Goal: Task Accomplishment & Management: Manage account settings

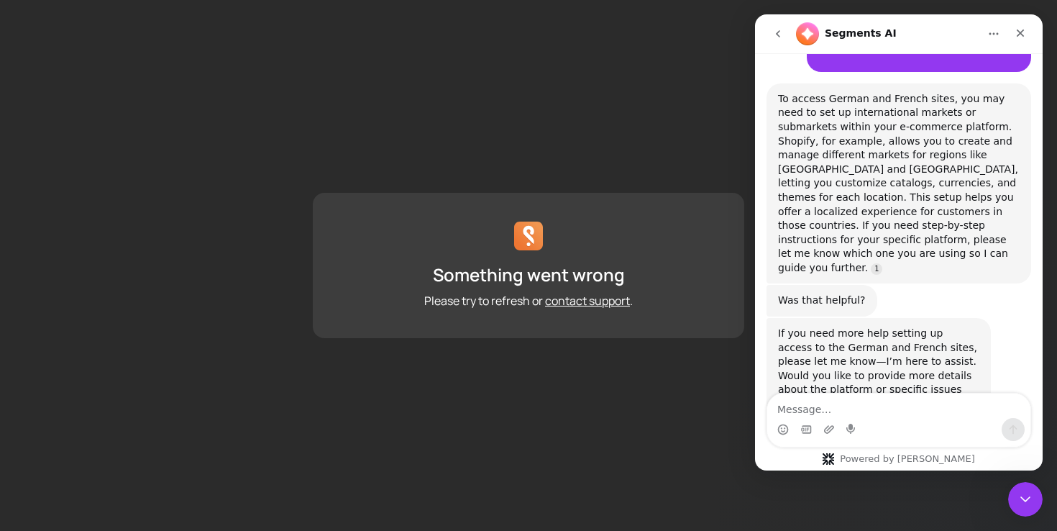
click at [496, 272] on p "Something went wrong" at bounding box center [529, 274] width 192 height 23
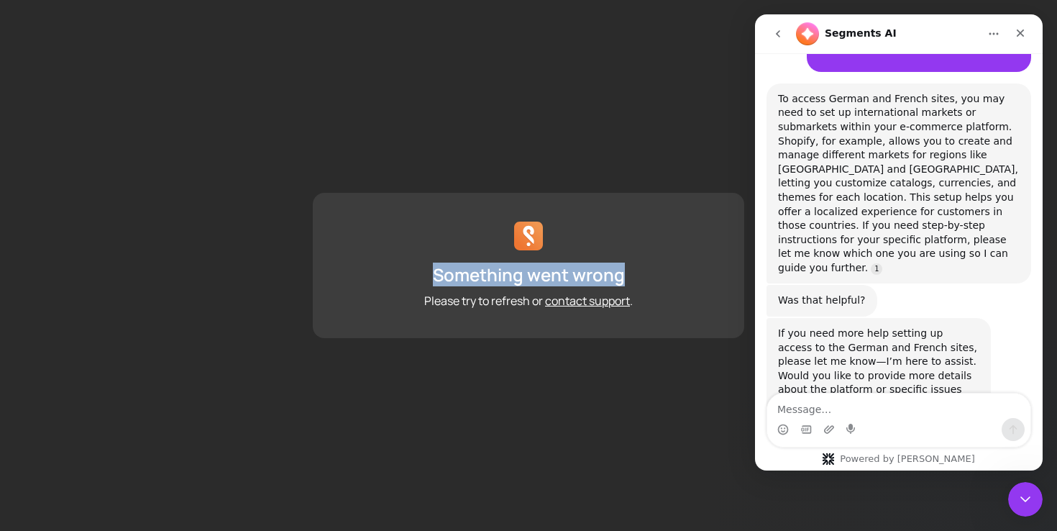
click at [496, 272] on p "Something went wrong" at bounding box center [529, 274] width 192 height 23
click at [456, 286] on div "Something went wrong Please try to refresh or contact support ." at bounding box center [529, 286] width 374 height 46
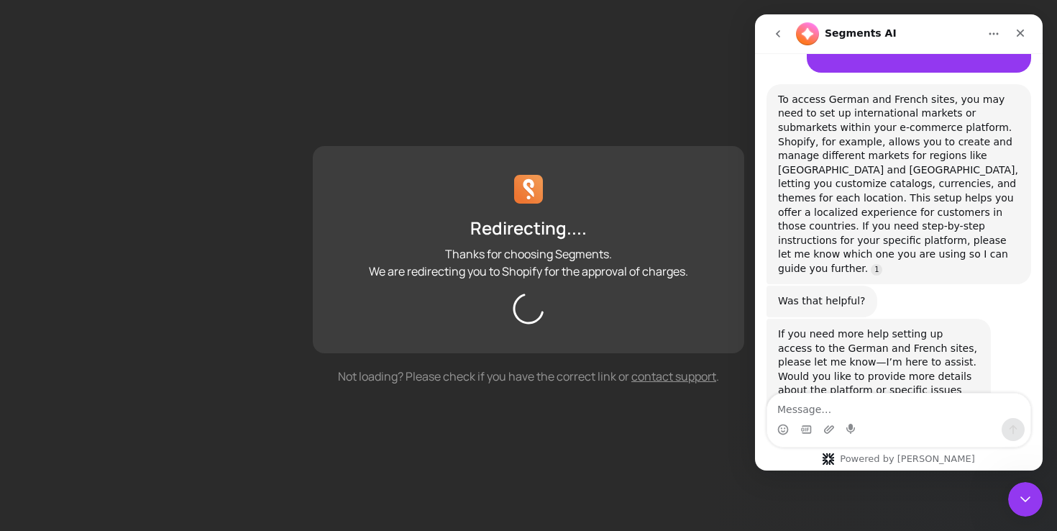
scroll to position [176, 0]
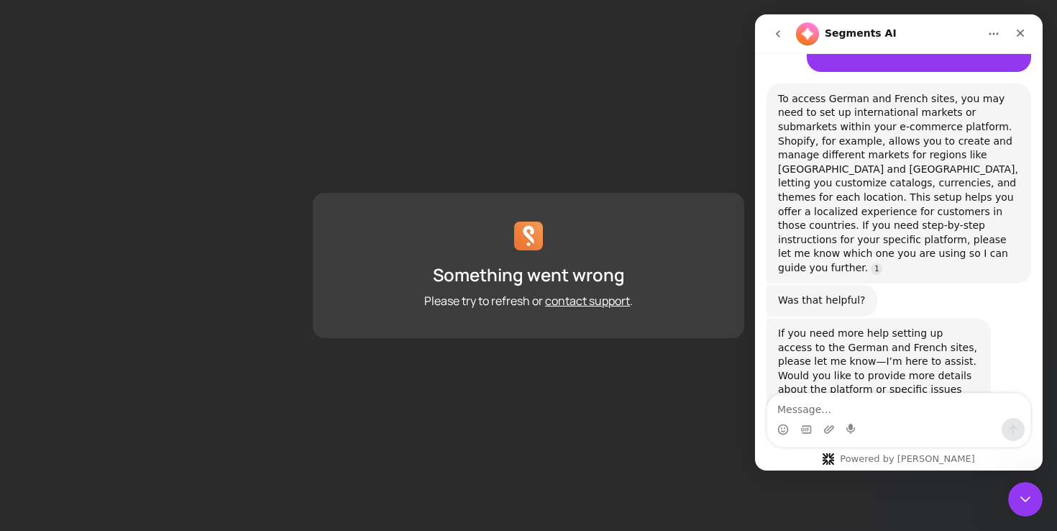
click at [457, 263] on p "Something went wrong" at bounding box center [529, 274] width 192 height 23
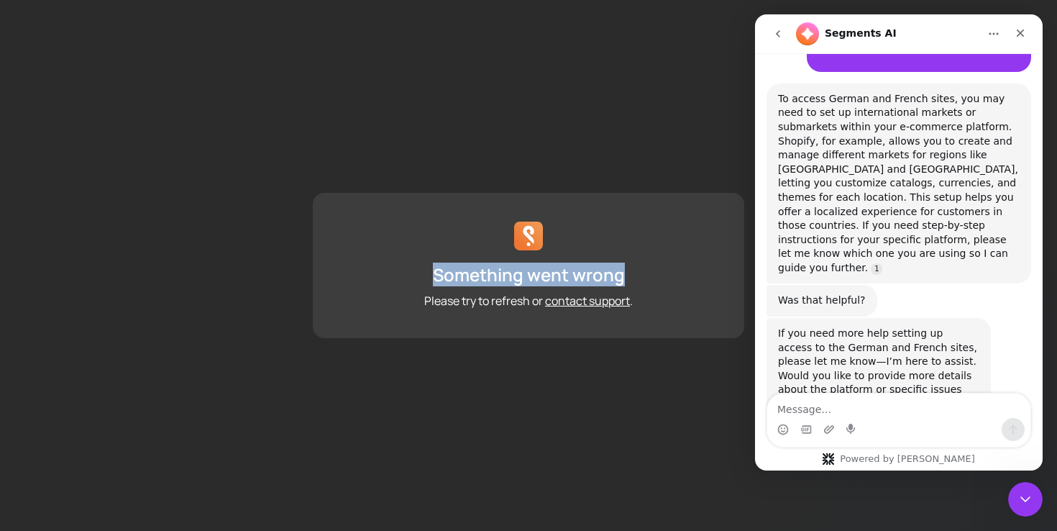
click at [457, 263] on p "Something went wrong" at bounding box center [529, 274] width 192 height 23
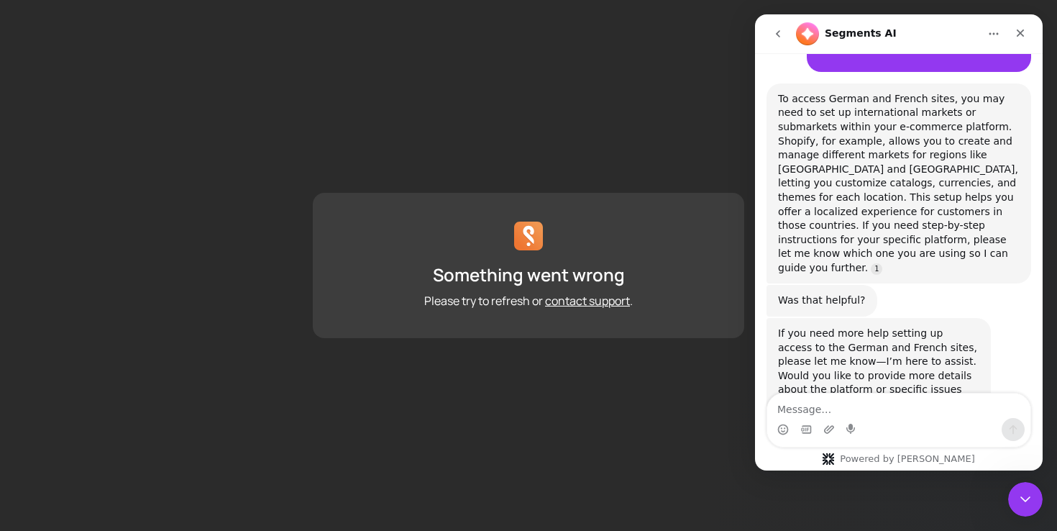
click at [385, 148] on div "Something went wrong Please try to refresh or contact support ." at bounding box center [528, 265] width 1057 height 531
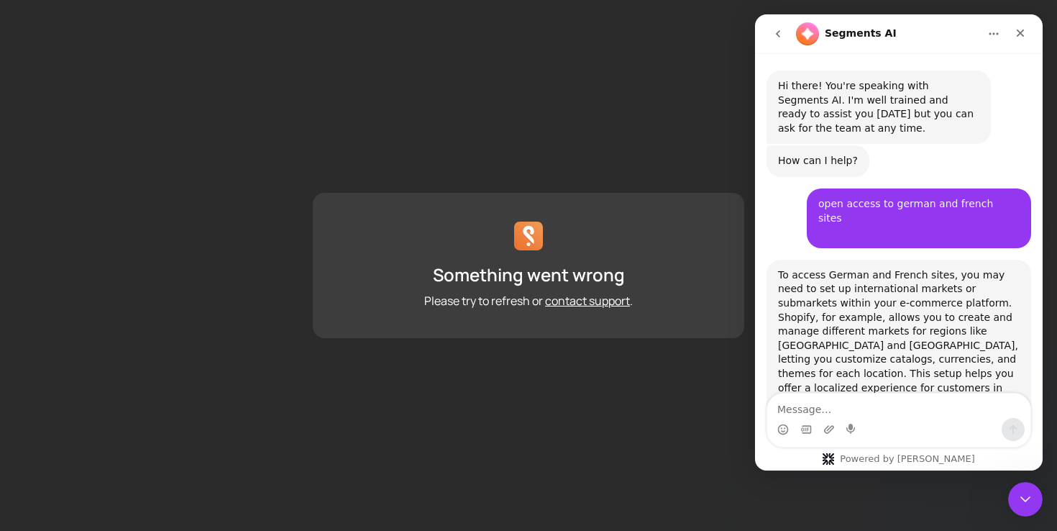
scroll to position [176, 0]
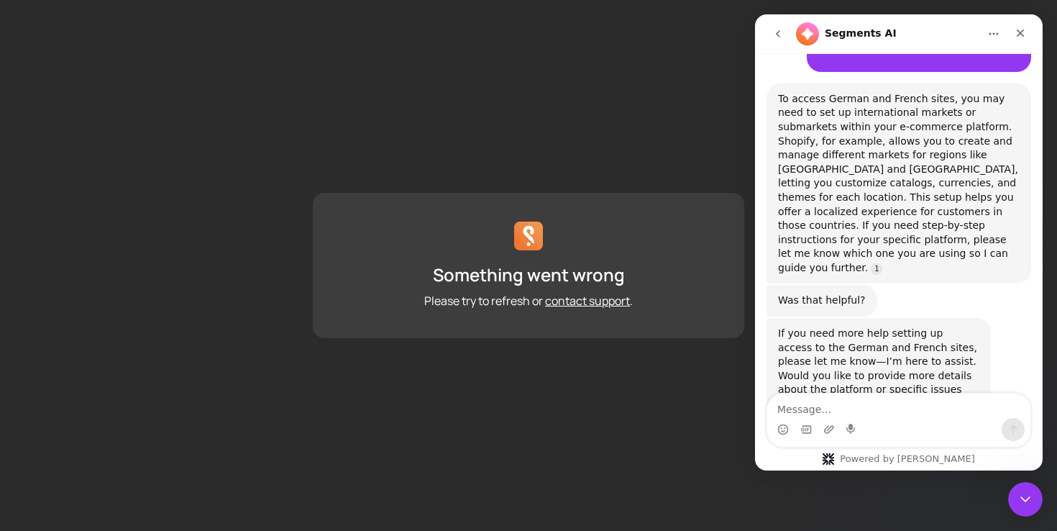
click at [228, 106] on div "Something went wrong Please try to refresh or contact support ." at bounding box center [528, 265] width 1057 height 531
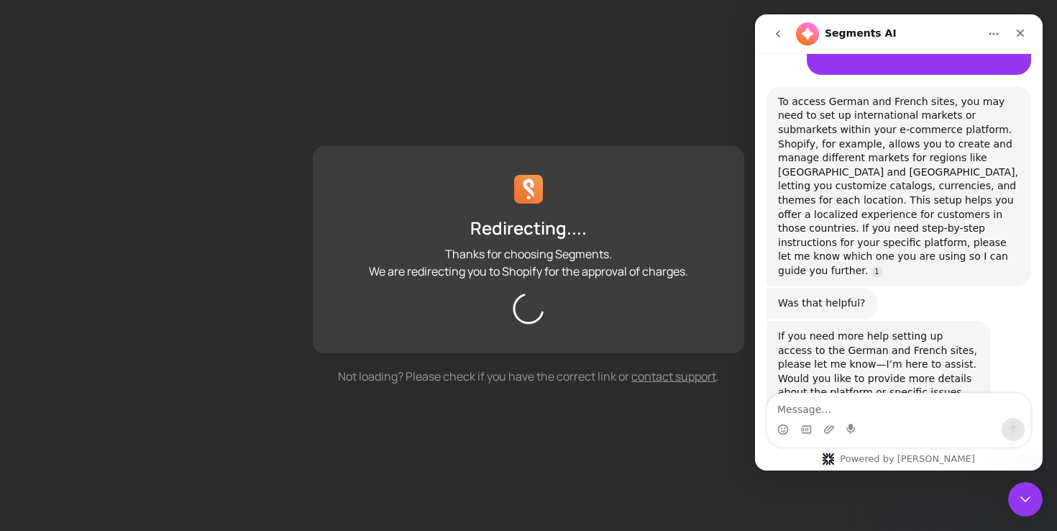
scroll to position [176, 0]
click at [500, 226] on p "Redirecting...." at bounding box center [528, 227] width 116 height 23
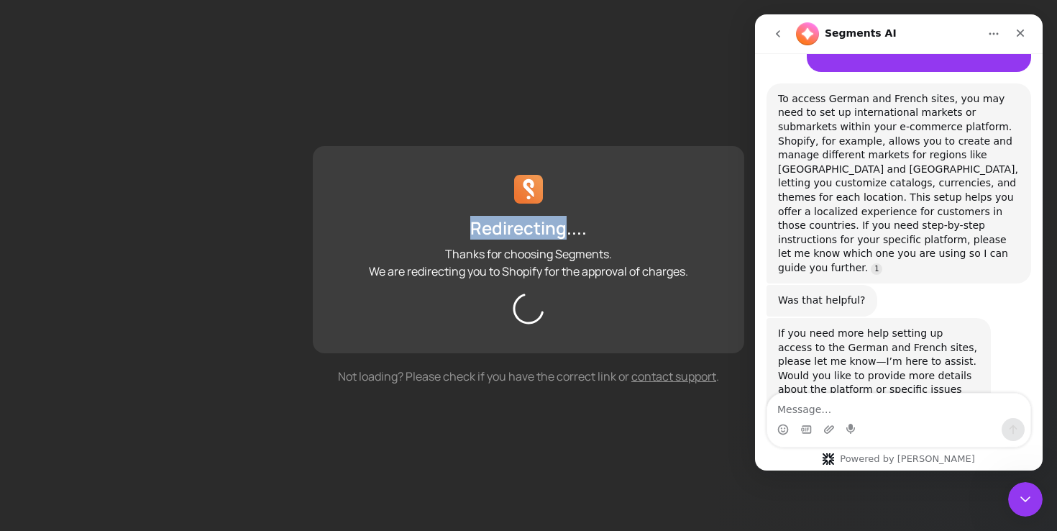
click at [500, 226] on p "Redirecting...." at bounding box center [528, 227] width 116 height 23
click at [491, 196] on div at bounding box center [491, 196] width 0 height 0
click at [502, 204] on div "Redirecting.... Thanks for choosing Segments. We are redirecting you to Shopify…" at bounding box center [528, 249] width 431 height 207
click at [1018, 31] on icon "Close" at bounding box center [1021, 33] width 12 height 12
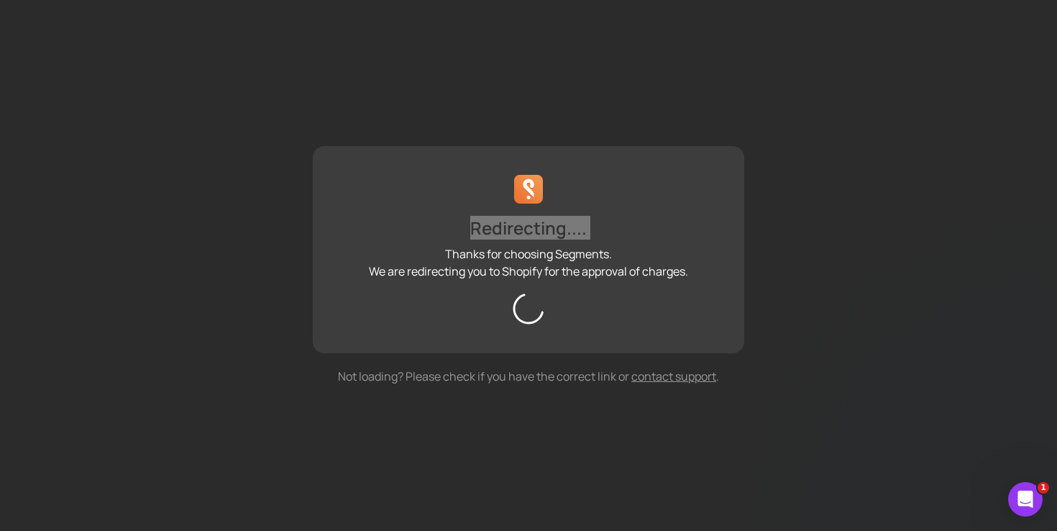
scroll to position [176, 0]
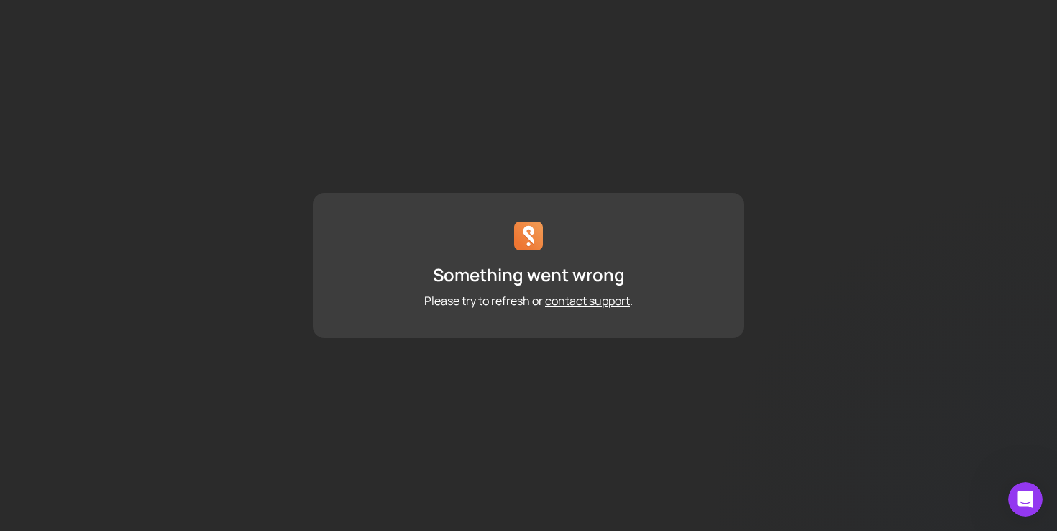
click at [481, 278] on p "Something went wrong" at bounding box center [529, 274] width 192 height 23
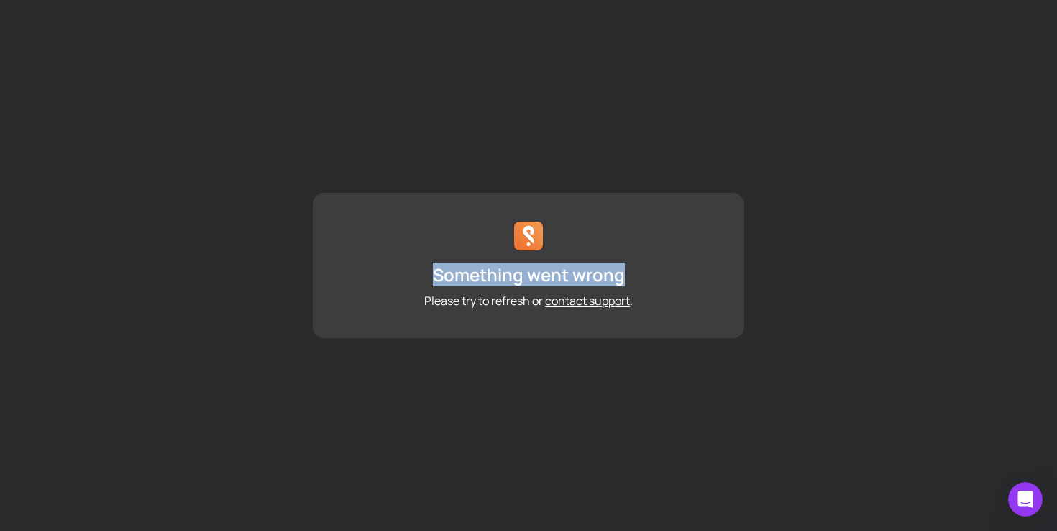
click at [481, 278] on p "Something went wrong" at bounding box center [529, 274] width 192 height 23
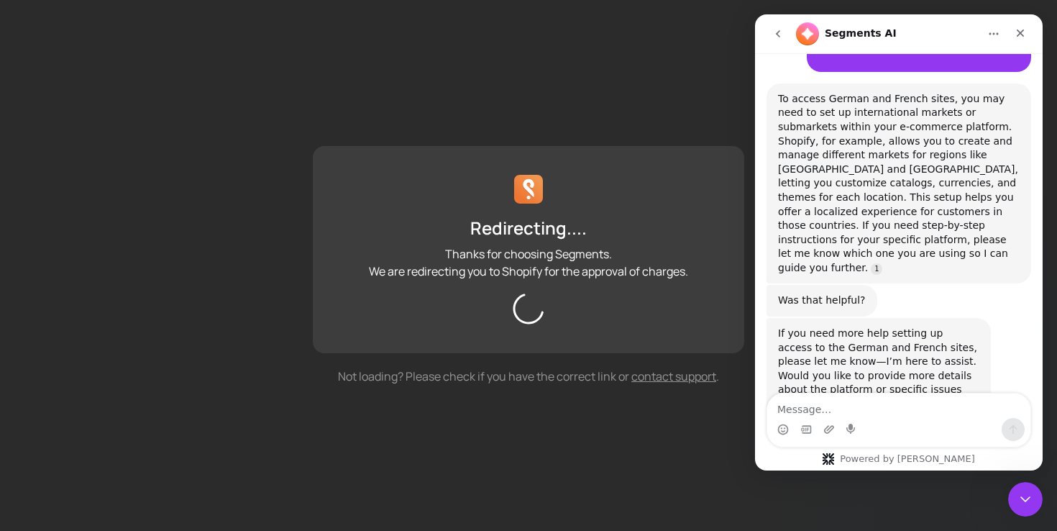
click at [427, 229] on div "Redirecting.... Thanks for choosing Segments. We are redirecting you to Shopify…" at bounding box center [529, 247] width 374 height 63
click at [1018, 37] on icon "Close" at bounding box center [1021, 33] width 12 height 12
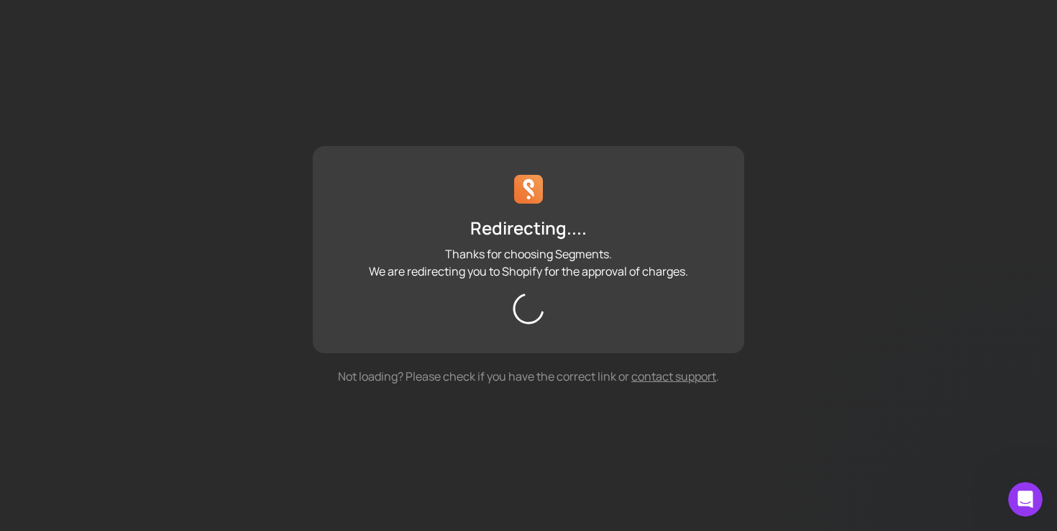
scroll to position [176, 0]
